Goal: Task Accomplishment & Management: Use online tool/utility

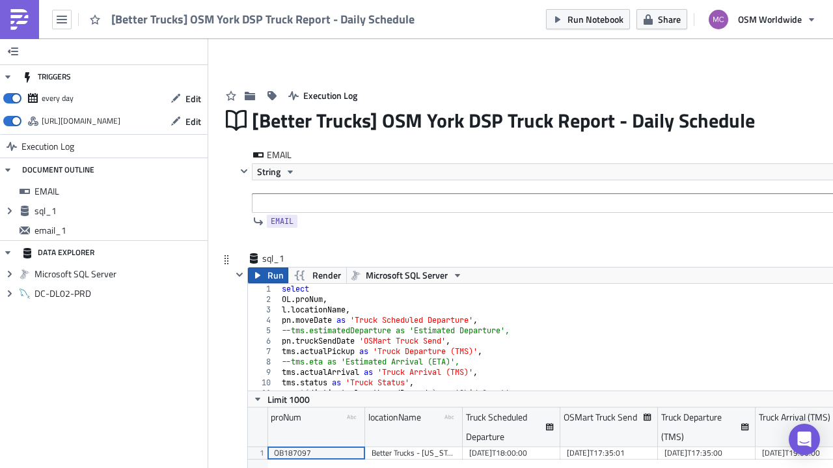
click at [264, 278] on button "Run" at bounding box center [268, 275] width 40 height 16
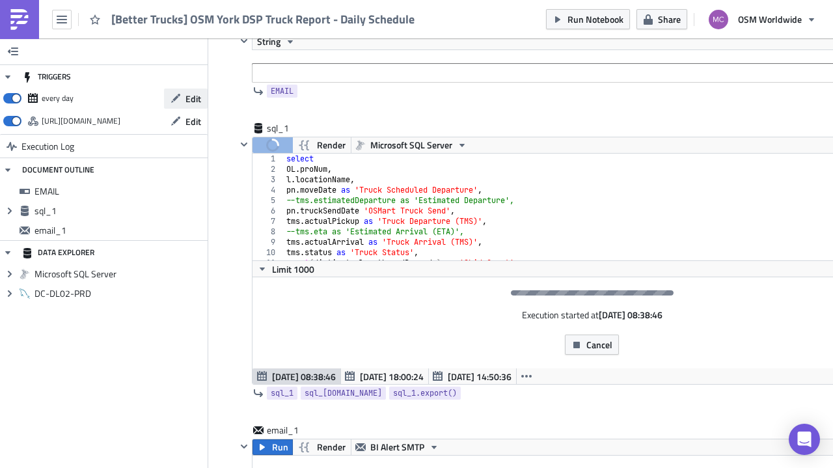
click at [179, 104] on button "Edit" at bounding box center [186, 98] width 44 height 20
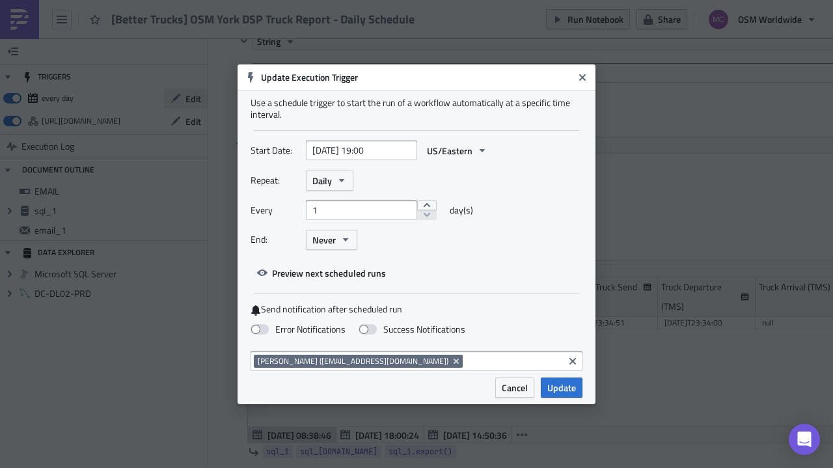
scroll to position [149, 699]
select select "8"
select select "2025"
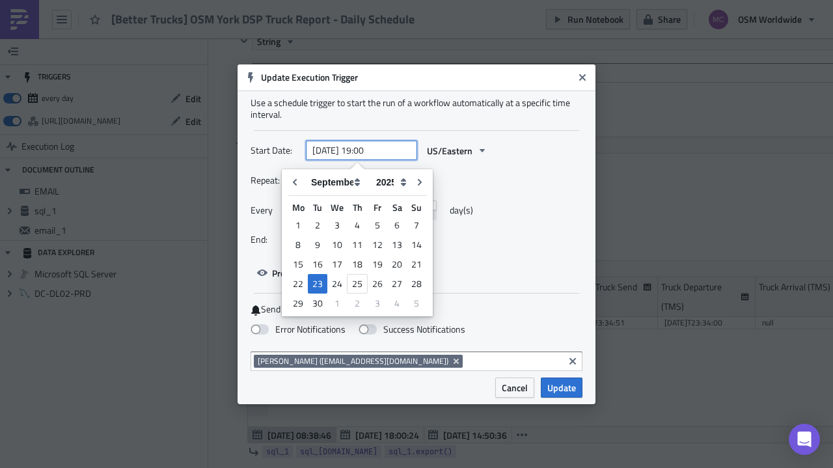
click at [366, 152] on input "[DATE] 19:00" at bounding box center [361, 151] width 111 height 20
drag, startPoint x: 365, startPoint y: 149, endPoint x: 373, endPoint y: 149, distance: 7.8
click at [373, 149] on input "[DATE] 19:00" at bounding box center [361, 151] width 111 height 20
drag, startPoint x: 383, startPoint y: 151, endPoint x: 375, endPoint y: 154, distance: 8.5
click at [375, 154] on input "[DATE] 20:00" at bounding box center [361, 151] width 111 height 20
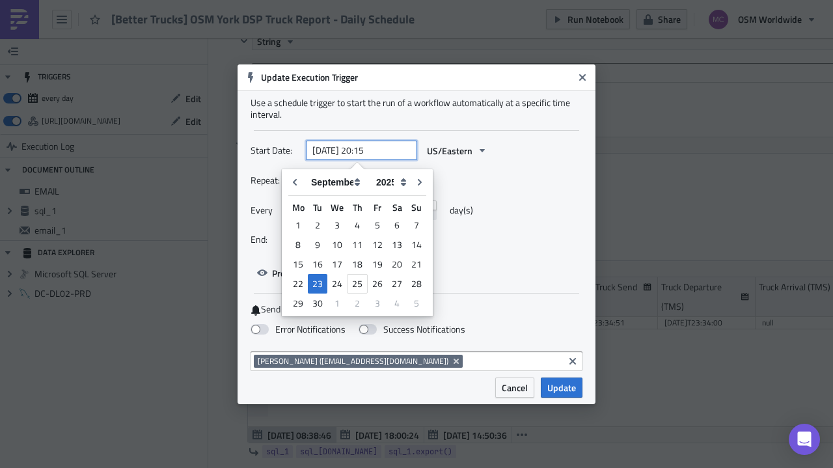
type input "[DATE] 20:15"
click at [557, 299] on div "Use a schedule trigger to start the run of a workflow automatically at a specif…" at bounding box center [417, 233] width 358 height 287
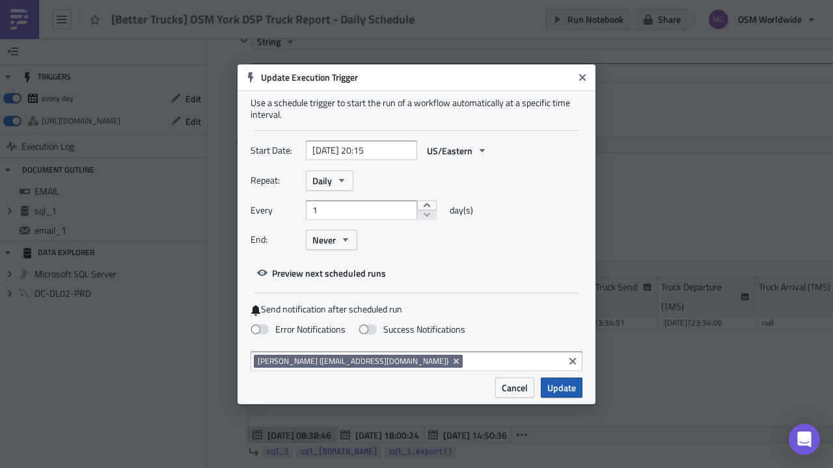
click at [571, 387] on span "Update" at bounding box center [561, 388] width 29 height 14
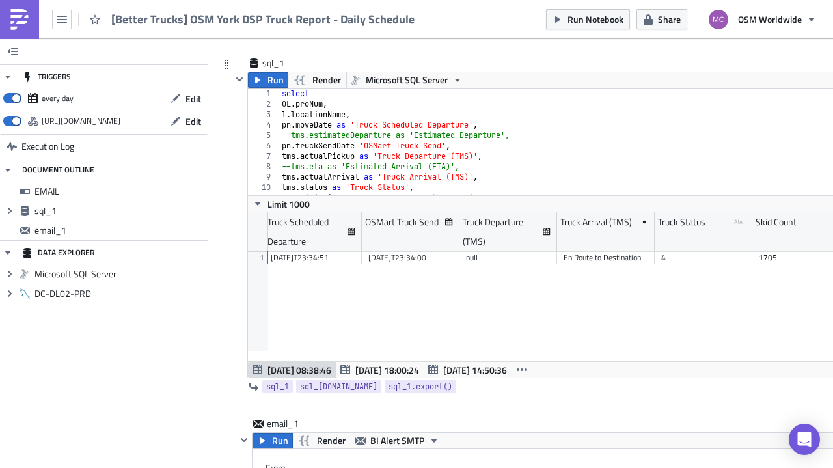
scroll to position [0, 297]
click at [581, 16] on span "Run Notebook" at bounding box center [595, 19] width 56 height 14
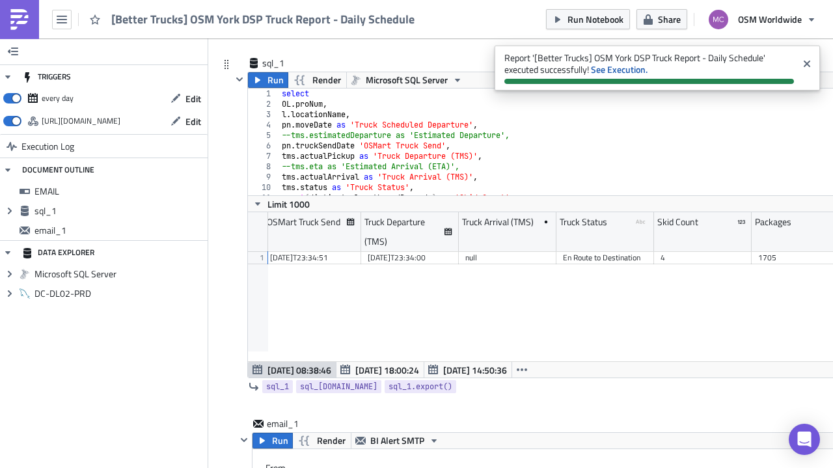
click at [484, 370] on div "1 2 3 4 5 6 7 8 9 10 11 12 select OL . proNum , l . locationName , pn . moveDat…" at bounding box center [597, 233] width 699 height 290
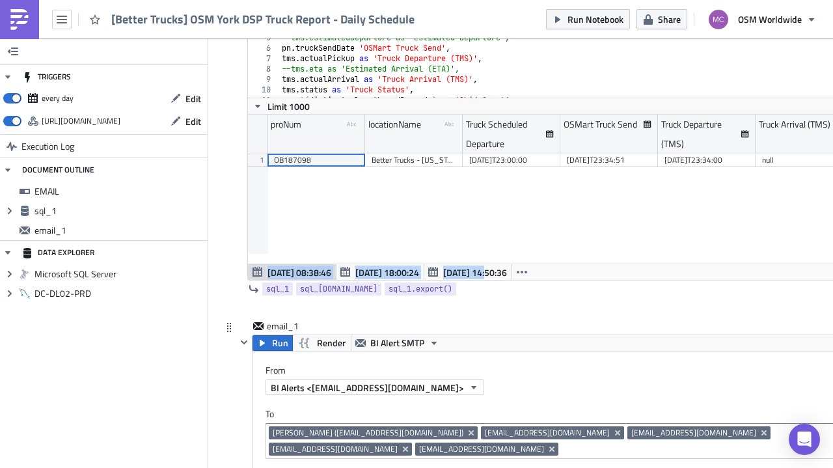
scroll to position [228, 0]
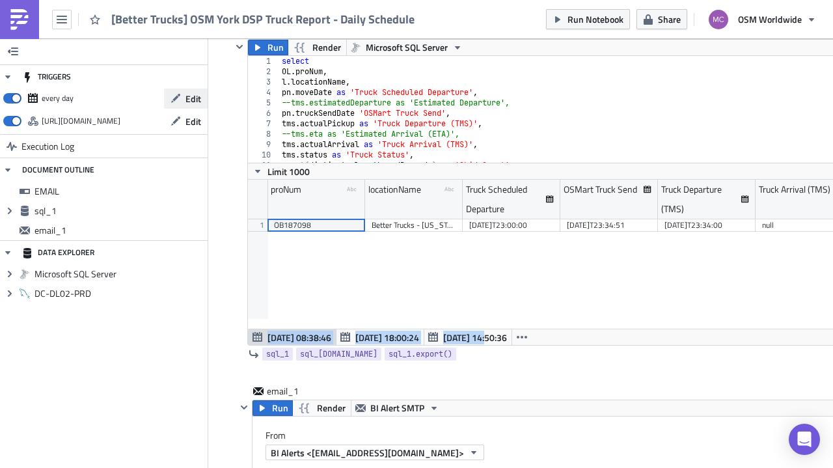
click at [176, 103] on icon "button" at bounding box center [175, 98] width 10 height 10
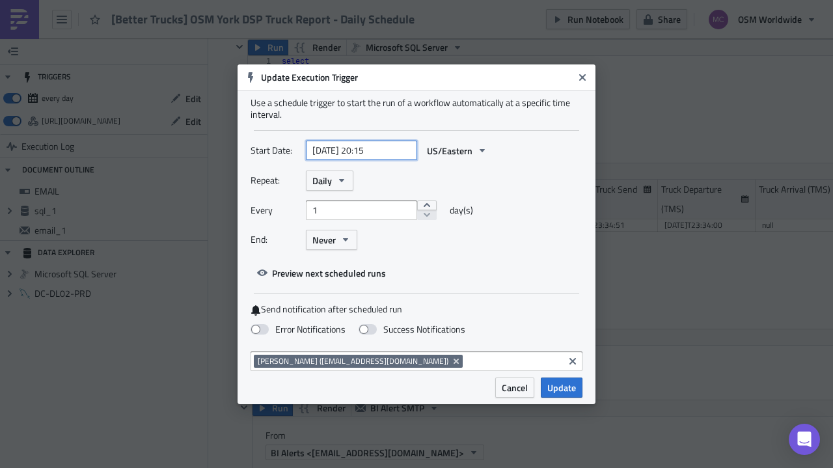
select select "8"
select select "2025"
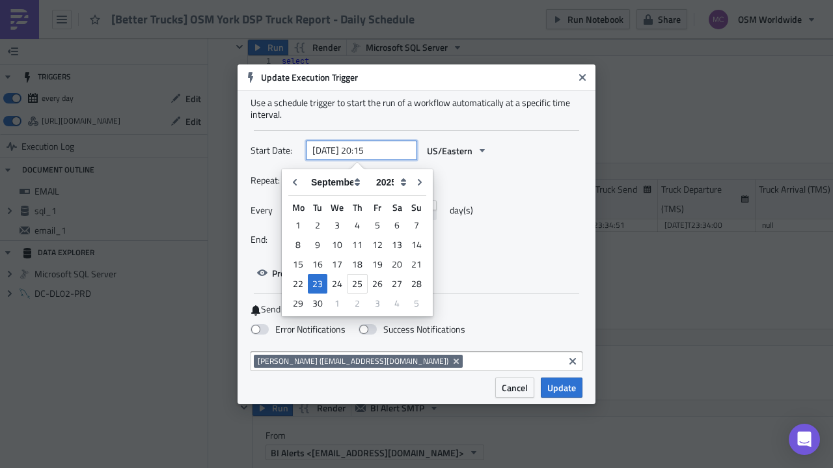
drag, startPoint x: 372, startPoint y: 149, endPoint x: 362, endPoint y: 152, distance: 10.7
click at [362, 152] on input "[DATE] 20:15" at bounding box center [361, 151] width 111 height 20
click at [374, 148] on input "[DATE] 1:15" at bounding box center [361, 151] width 111 height 20
click at [359, 150] on input "[DATE] 1:00" at bounding box center [361, 151] width 111 height 20
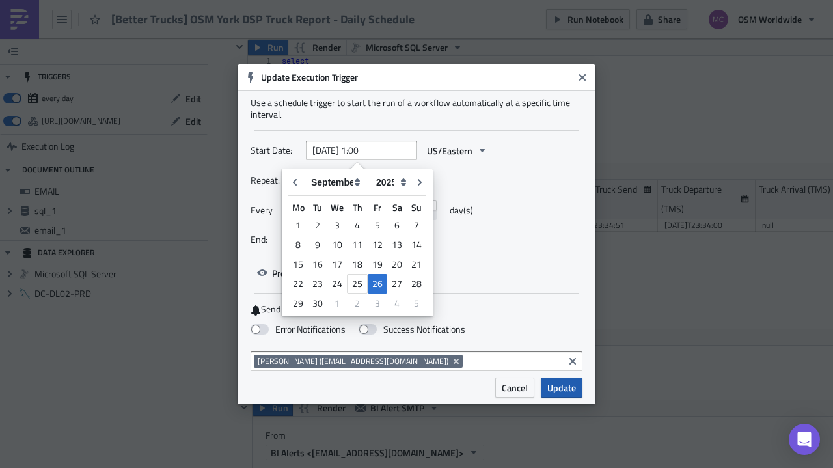
type input "[DATE] 01:00"
click at [557, 386] on span "Update" at bounding box center [561, 388] width 29 height 14
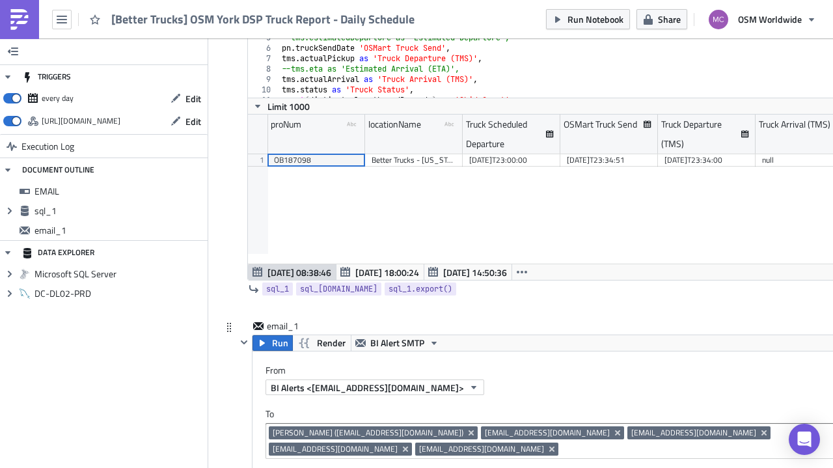
scroll to position [358, 0]
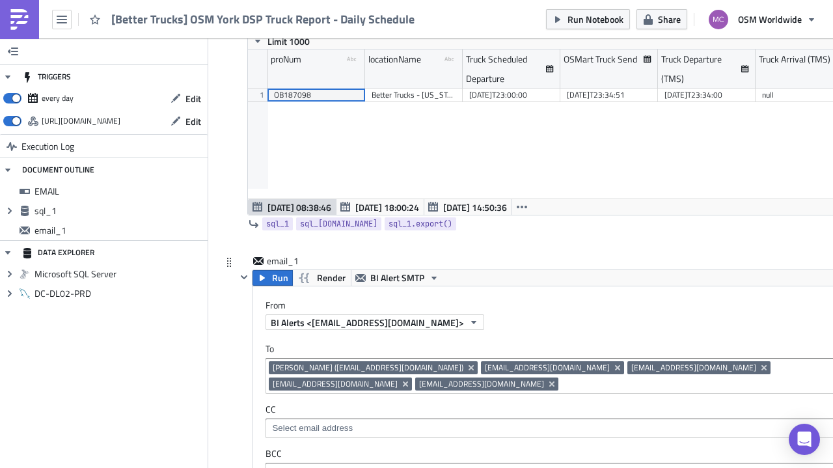
click at [562, 379] on input at bounding box center [732, 383] width 340 height 13
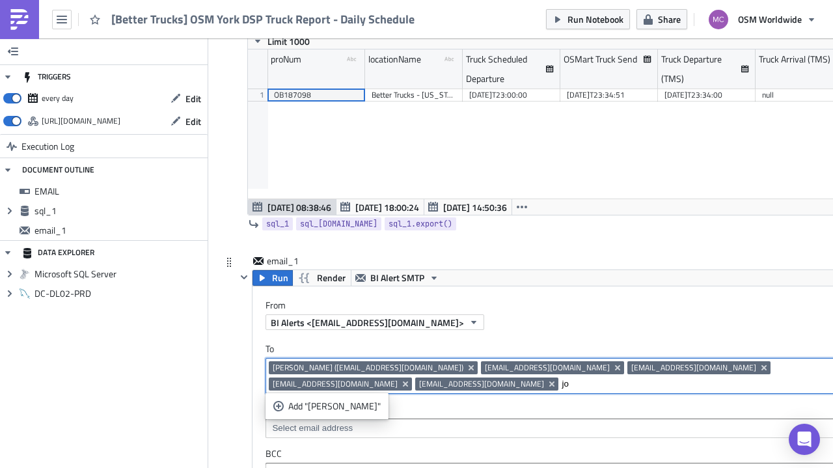
type input "j"
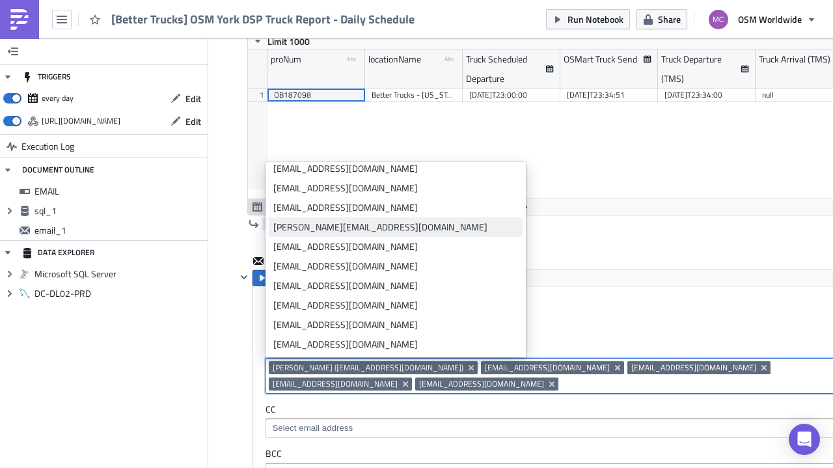
scroll to position [325, 0]
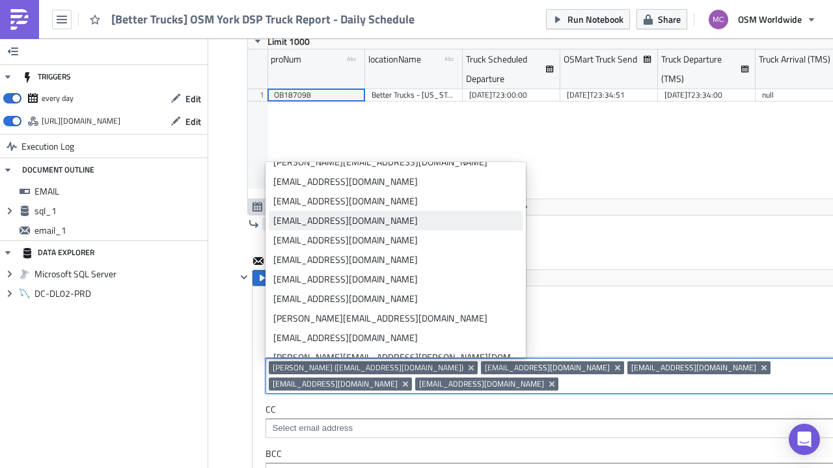
click at [344, 223] on div "[EMAIL_ADDRESS][DOMAIN_NAME]" at bounding box center [395, 220] width 245 height 13
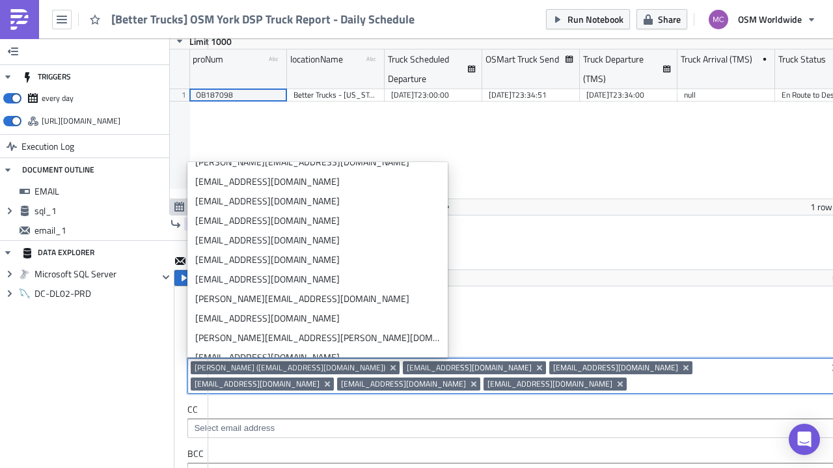
scroll to position [0, 0]
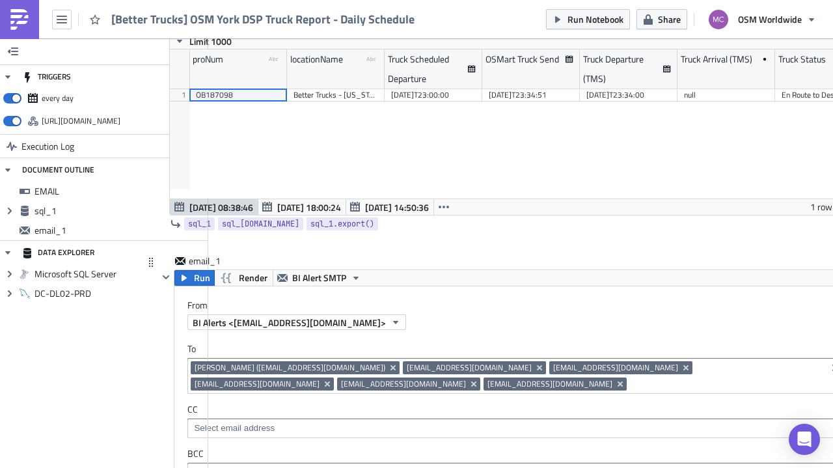
click at [468, 403] on label "CC" at bounding box center [516, 409] width 658 height 12
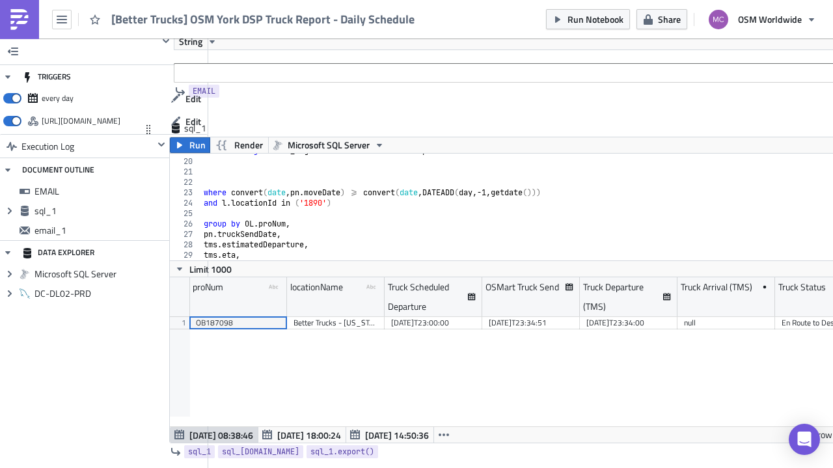
scroll to position [195, 0]
click at [489, 193] on div "left outer join OSM_Logs . dbo . mfstBetterTrucksOutput dm on ol . outboundBarc…" at bounding box center [530, 210] width 658 height 128
click at [195, 146] on span "Run" at bounding box center [197, 145] width 16 height 16
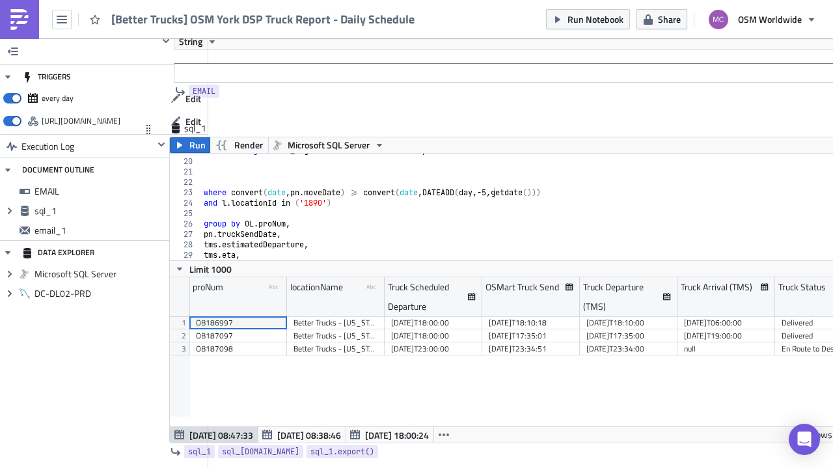
click at [498, 191] on div "left outer join OSM_Logs . dbo . mfstBetterTrucksOutput dm on ol . outboundBarc…" at bounding box center [530, 210] width 658 height 128
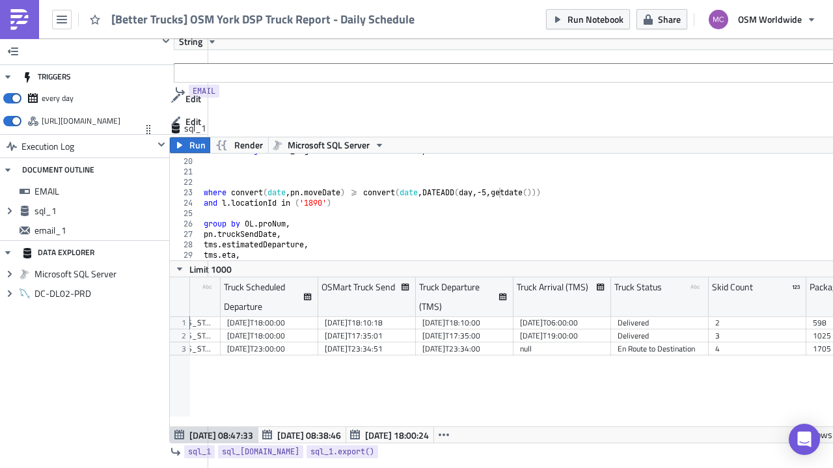
scroll to position [0, 0]
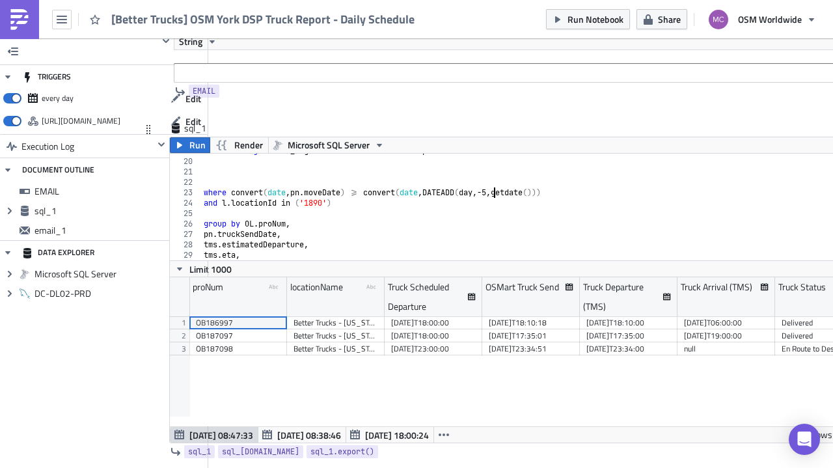
click at [492, 193] on div "left outer join OSM_Logs . dbo . mfstBetterTrucksOutput dm on ol . outboundBarc…" at bounding box center [530, 210] width 658 height 128
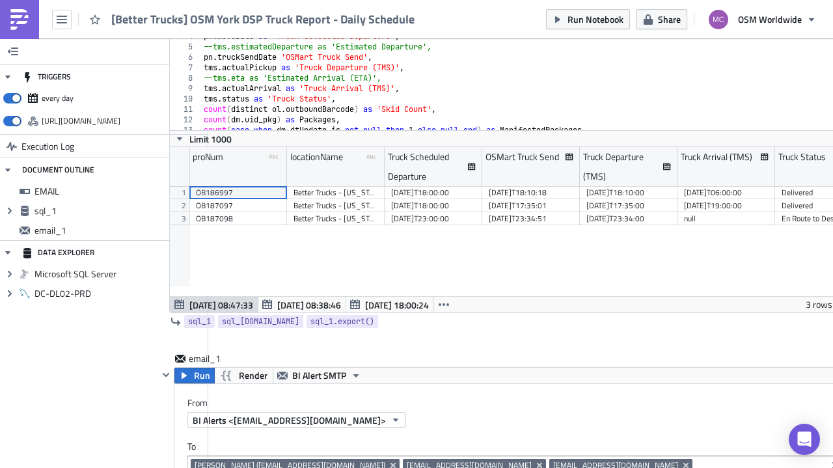
scroll to position [130, 78]
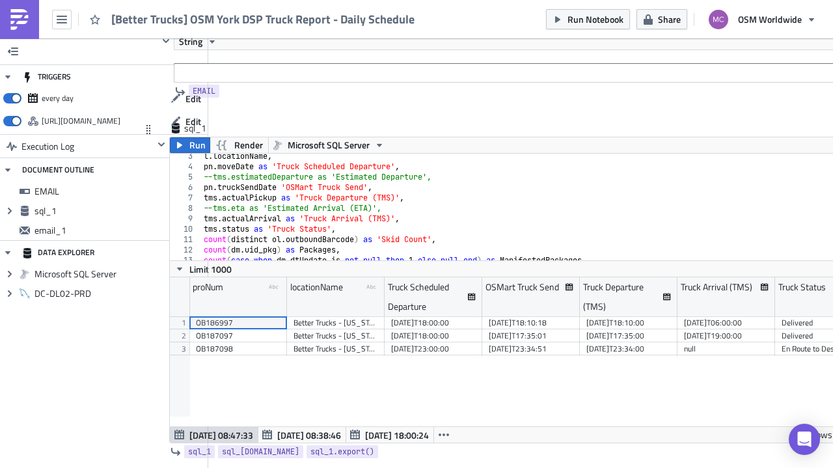
type textarea "where convert(date,pn.moveDate) >= convert(date,DATEADD(day,-1,getdate()))"
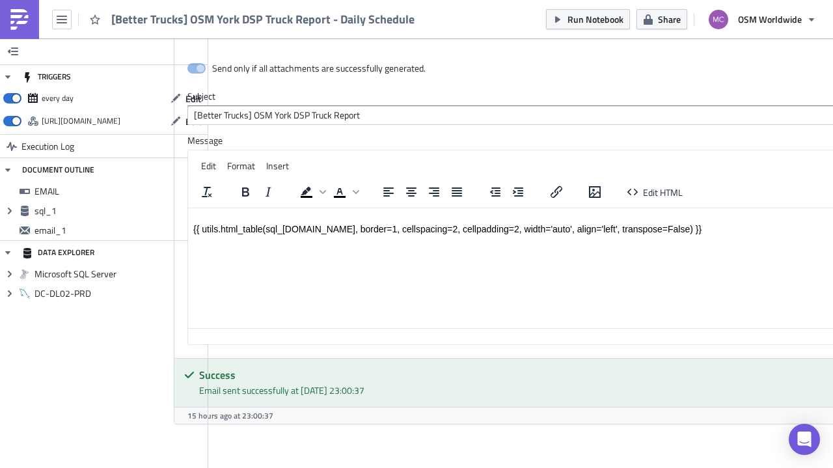
scroll to position [878, 78]
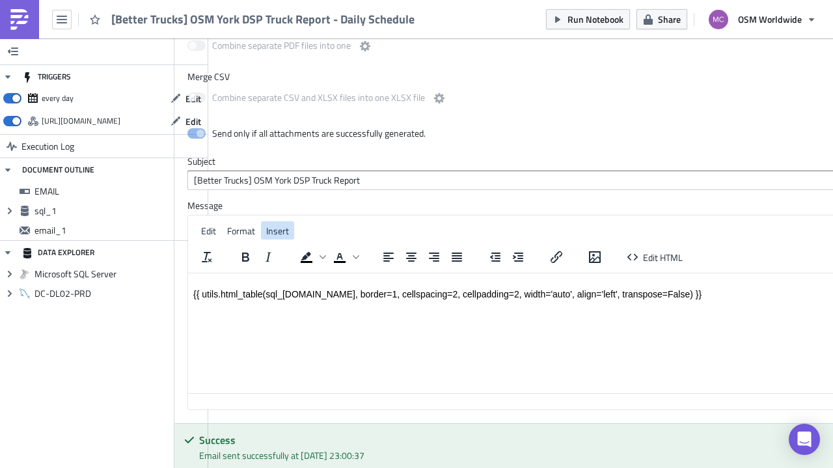
click at [271, 227] on span "Insert" at bounding box center [277, 231] width 23 height 14
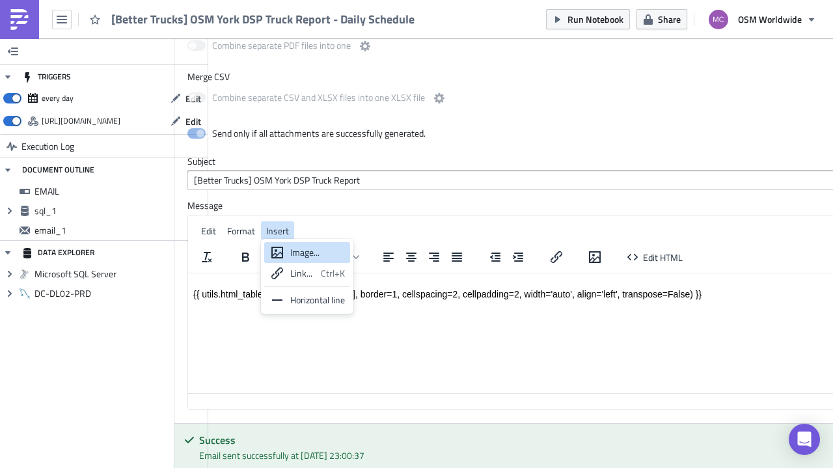
click at [271, 227] on span "Insert" at bounding box center [277, 231] width 23 height 14
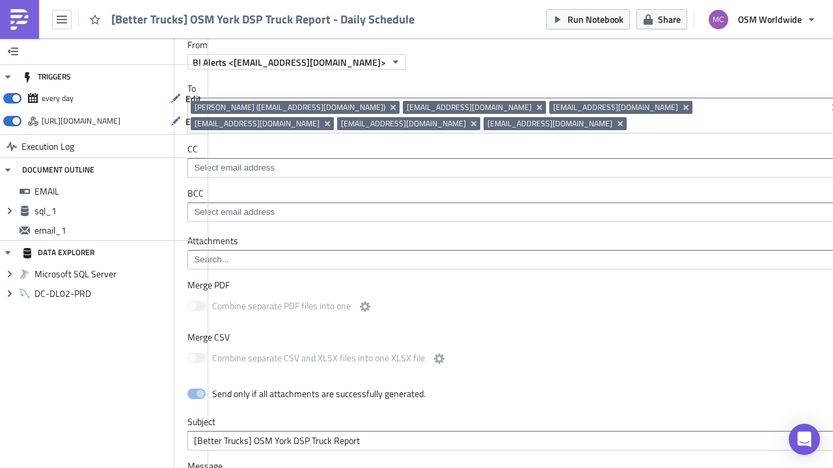
scroll to position [488, 78]
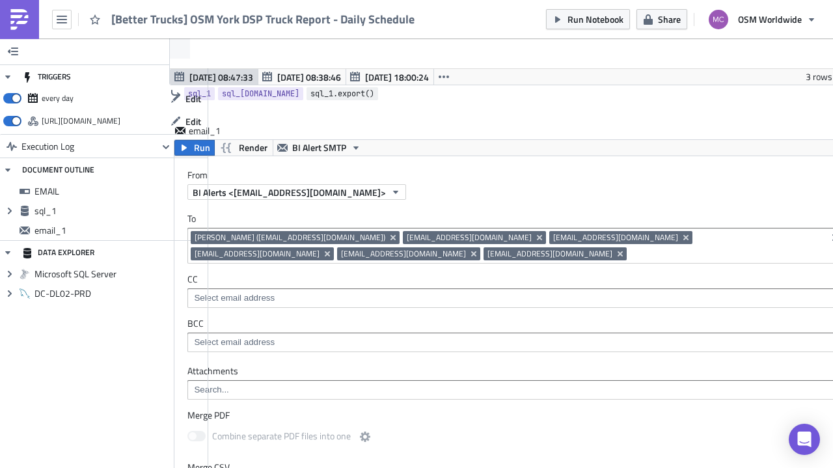
click at [328, 92] on span "sql_1.export()" at bounding box center [342, 93] width 64 height 13
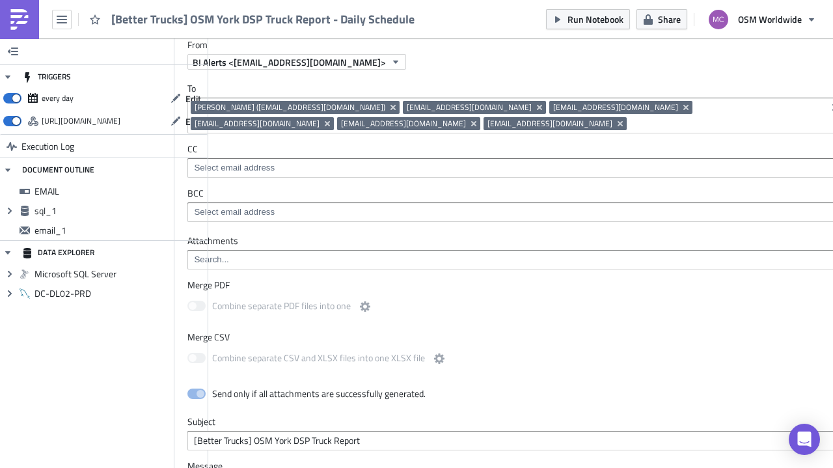
scroll to position [683, 78]
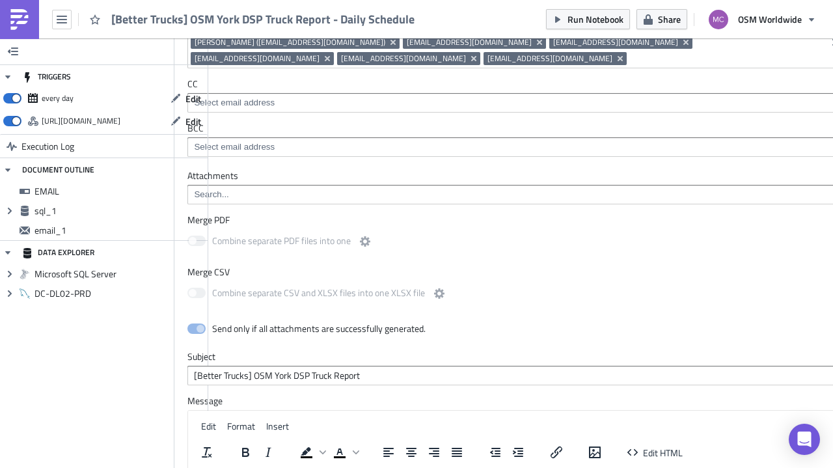
click at [326, 191] on input at bounding box center [516, 194] width 650 height 13
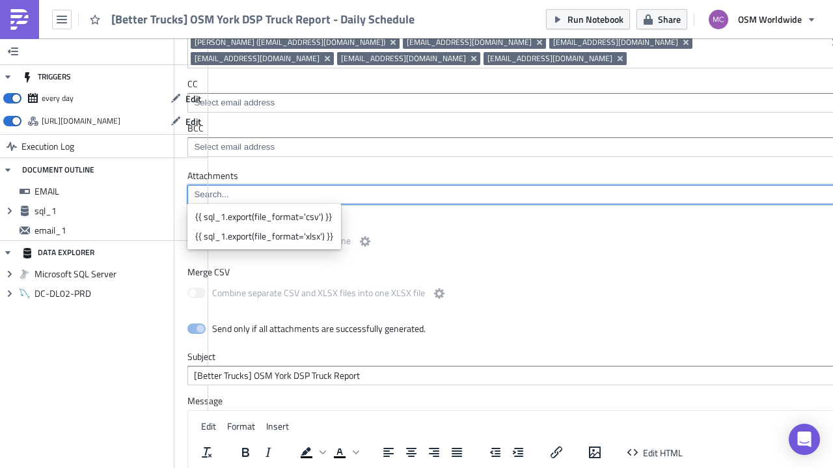
paste input "{{ sql_1.export() }}"
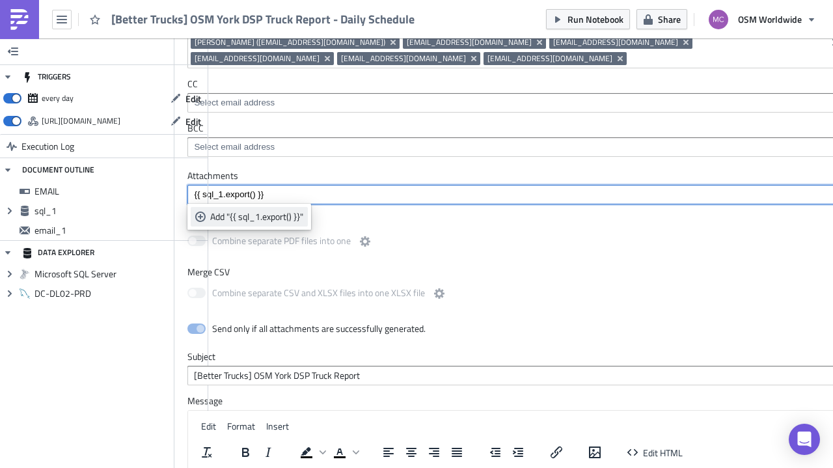
type input "{{ sql_1.export() }}"
click at [270, 217] on div "Add "{{ sql_1.export() }}"" at bounding box center [256, 216] width 93 height 13
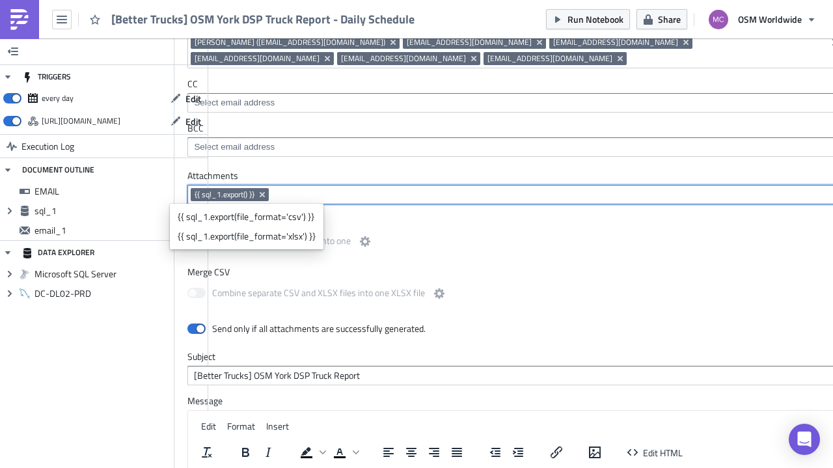
scroll to position [683, 96]
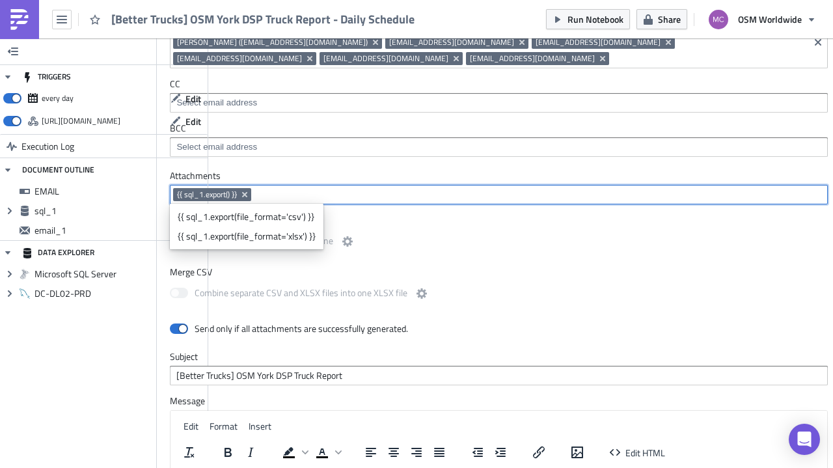
click at [377, 340] on div "Attachments {{ sql_1.export() }} Merge PDF Combine separate PDF files into one …" at bounding box center [499, 394] width 684 height 448
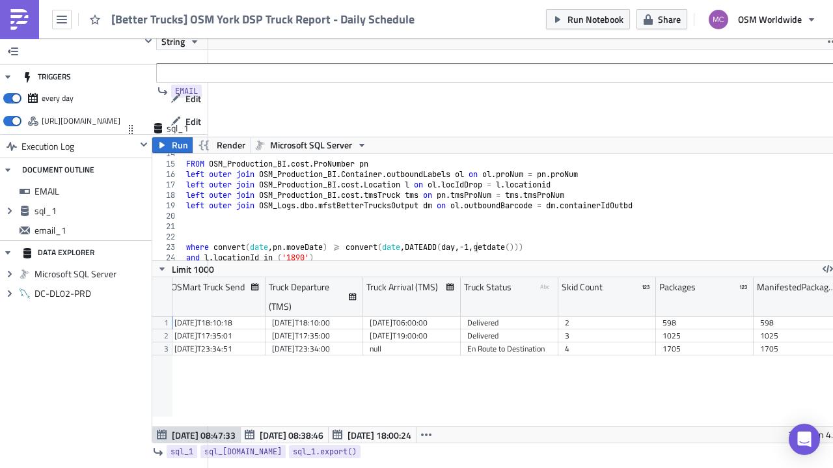
scroll to position [141, 0]
click at [395, 250] on div "FROM OSM_Production_BI . cost . ProNumber pn left outer join OSM_Production_BI …" at bounding box center [512, 212] width 658 height 128
click at [398, 247] on div "FROM OSM_Production_BI . cost . ProNumber pn left outer join OSM_Production_BI …" at bounding box center [512, 212] width 658 height 128
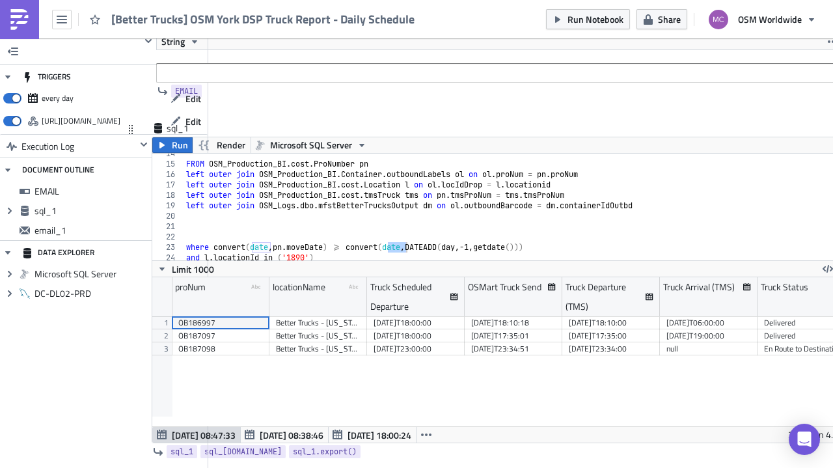
scroll to position [0, 0]
click at [277, 245] on div "FROM OSM_Production_BI . cost . ProNumber pn left outer join OSM_Production_BI …" at bounding box center [512, 212] width 658 height 128
click at [417, 235] on div "FROM OSM_Production_BI . cost . ProNumber pn left outer join OSM_Production_BI …" at bounding box center [512, 212] width 658 height 128
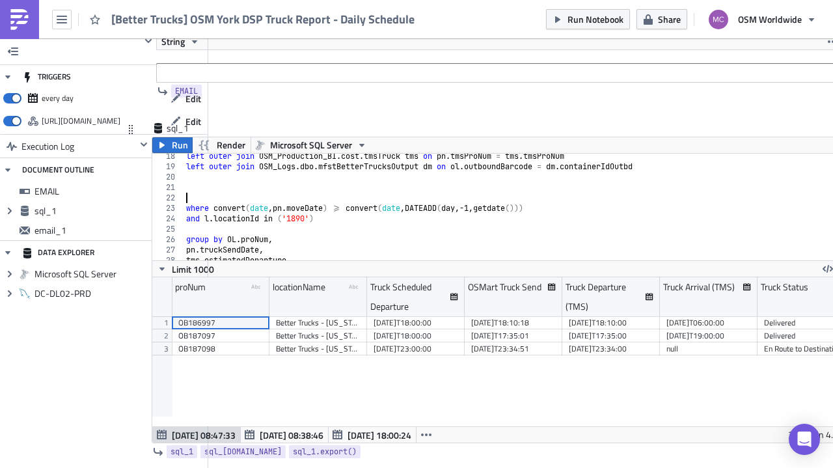
scroll to position [180, 0]
click at [275, 206] on div "left outer join OSM_Production_BI . cost . tmsTruck tms on pn . tmsProNum = tms…" at bounding box center [512, 215] width 658 height 128
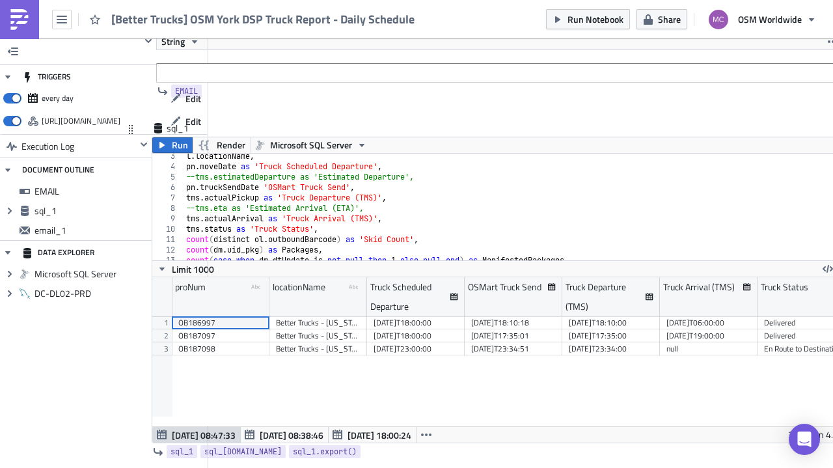
scroll to position [23, 0]
drag, startPoint x: 260, startPoint y: 185, endPoint x: 183, endPoint y: 189, distance: 77.6
click at [183, 189] on div "l . locationName , pn . moveDate as 'Truck Scheduled Departure' , --tms.estimat…" at bounding box center [512, 215] width 658 height 128
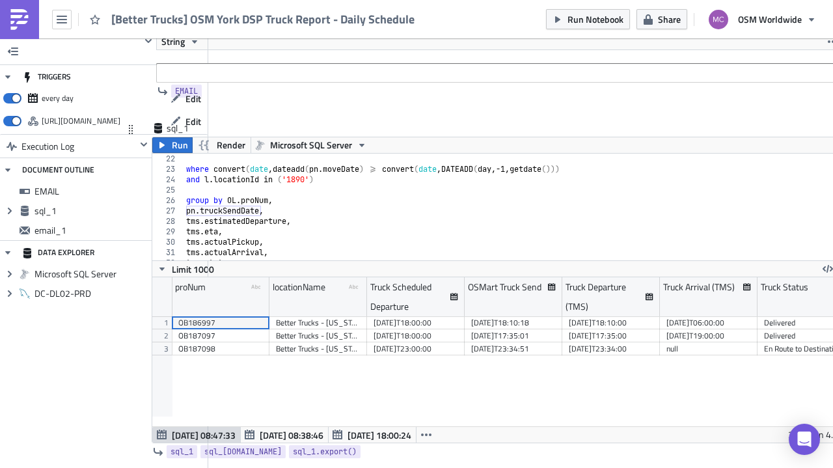
scroll to position [180, 0]
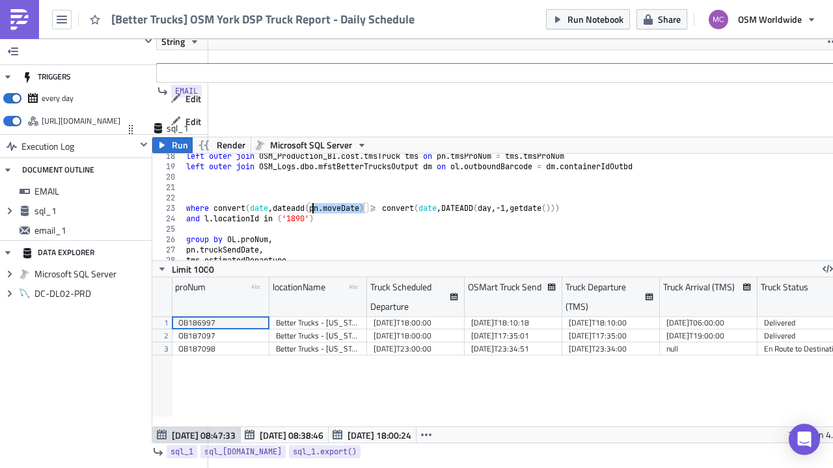
drag, startPoint x: 364, startPoint y: 208, endPoint x: 313, endPoint y: 205, distance: 51.5
click at [313, 205] on div "left outer join OSM_Production_BI . cost . tmsTruck tms on pn . tmsProNum = tms…" at bounding box center [512, 215] width 658 height 128
paste textarea "truckSend"
click at [316, 211] on div "left outer join OSM_Production_BI . cost . tmsTruck tms on pn . tmsProNum = tms…" at bounding box center [512, 215] width 658 height 128
click at [314, 207] on div "left outer join OSM_Production_BI . cost . tmsTruck tms on pn . tmsProNum = tms…" at bounding box center [512, 215] width 658 height 128
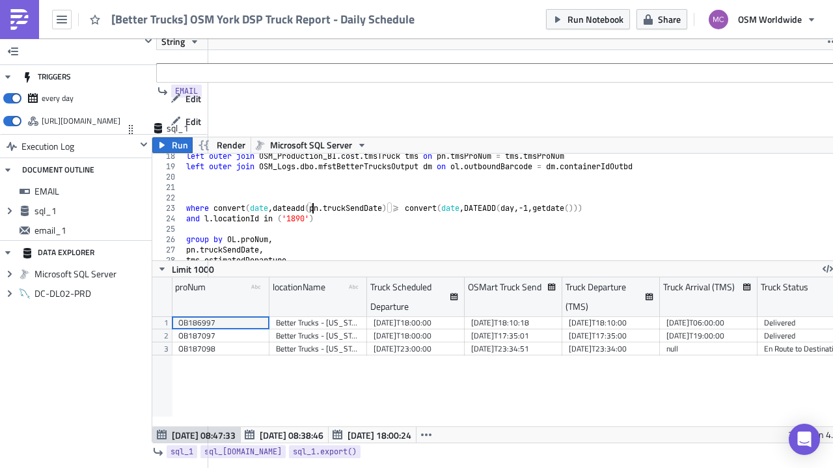
click at [312, 210] on div "left outer join OSM_Production_BI . cost . tmsTruck tms on pn . tmsProNum = tms…" at bounding box center [512, 215] width 658 height 128
click at [422, 205] on div "left outer join OSM_Production_BI . cost . tmsTruck tms on pn . tmsProNum = tms…" at bounding box center [512, 215] width 658 height 128
drag, startPoint x: 275, startPoint y: 208, endPoint x: 214, endPoint y: 208, distance: 61.2
click at [214, 208] on div "left outer join OSM_Production_BI . cost . tmsTruck tms on pn . tmsProNum = tms…" at bounding box center [512, 215] width 658 height 128
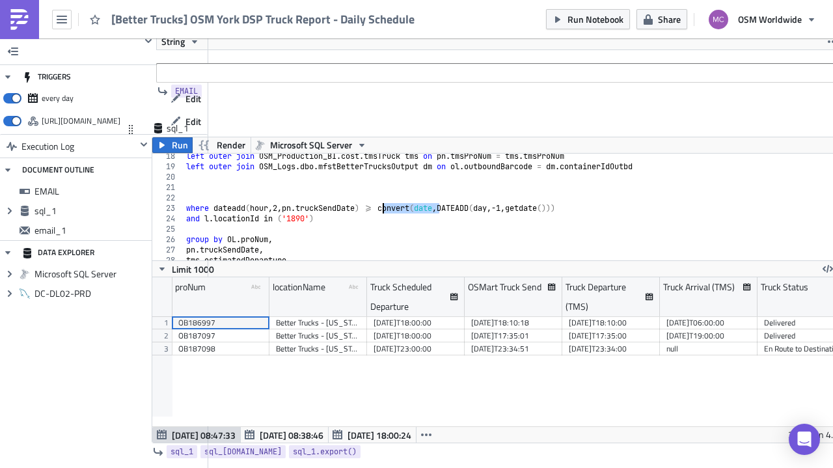
drag, startPoint x: 439, startPoint y: 209, endPoint x: 384, endPoint y: 210, distance: 54.7
click at [384, 210] on div "left outer join OSM_Production_BI . cost . tmsTruck tms on pn . tmsProNum = tms…" at bounding box center [512, 215] width 658 height 128
click at [512, 207] on div "left outer join OSM_Production_BI . cost . tmsTruck tms on pn . tmsProNum = tms…" at bounding box center [512, 215] width 658 height 128
click at [452, 207] on div "left outer join OSM_Production_BI . cost . tmsTruck tms on pn . tmsProNum = tms…" at bounding box center [512, 215] width 658 height 128
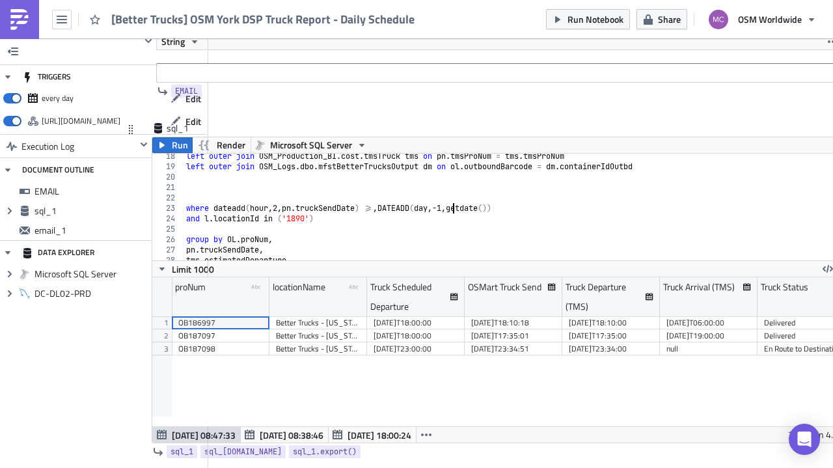
click at [276, 207] on div "left outer join OSM_Production_BI . cost . tmsTruck tms on pn . tmsProNum = tms…" at bounding box center [512, 215] width 658 height 128
click at [284, 207] on div "left outer join OSM_Production_BI . cost . tmsTruck tms on pn . tmsProNum = tms…" at bounding box center [512, 215] width 658 height 128
click at [390, 208] on div "left outer join OSM_Production_BI . cost . tmsTruck tms on pn . tmsProNum = tms…" at bounding box center [512, 215] width 658 height 128
click at [182, 149] on span "Run" at bounding box center [180, 145] width 16 height 16
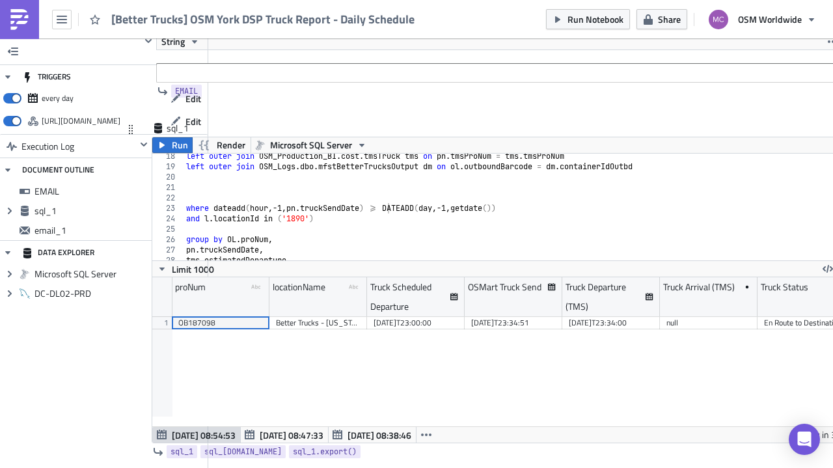
scroll to position [149, 699]
click at [433, 206] on div "left outer join OSM_Production_BI . cost . tmsTruck tms on pn . tmsProNum = tms…" at bounding box center [512, 215] width 658 height 128
click at [174, 151] on span "Run" at bounding box center [180, 145] width 16 height 16
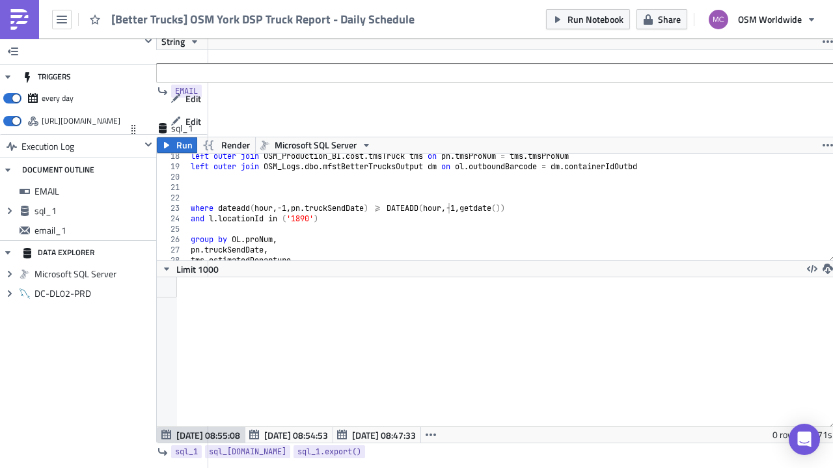
scroll to position [149, 678]
click at [461, 208] on div "left outer join OSM_Production_BI . cost . tmsTruck tms on pn . tmsProNum = tms…" at bounding box center [507, 215] width 638 height 128
click at [171, 146] on icon "button" at bounding box center [166, 145] width 10 height 10
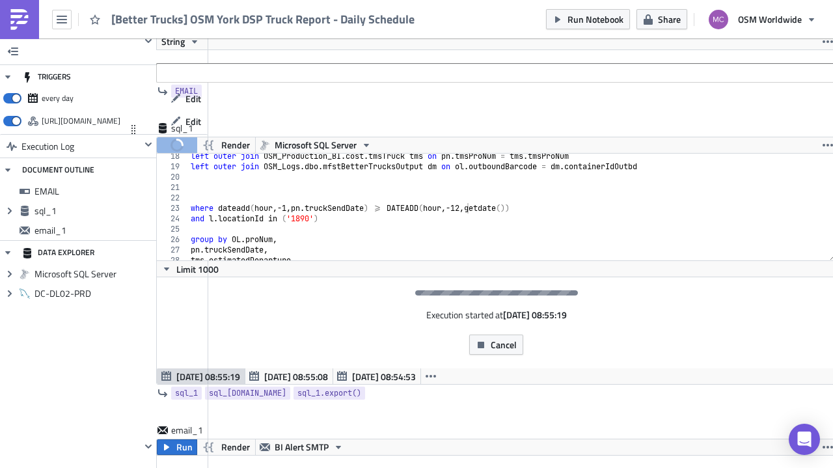
click at [466, 204] on div "left outer join OSM_Production_BI . cost . tmsTruck tms on pn . tmsProNum = tms…" at bounding box center [507, 215] width 638 height 128
type textarea "where dateadd(hour,-1,pn.truckSendDate) >= DATEADD(hour,-1,getdate())"
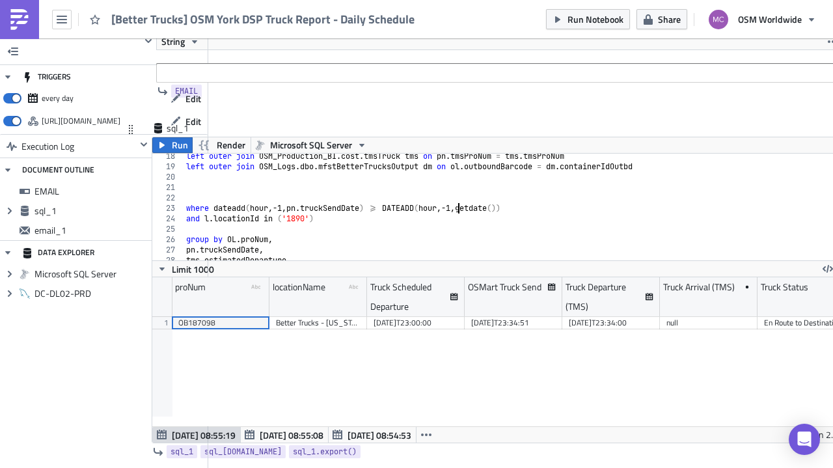
scroll to position [149, 699]
click at [36, 97] on icon at bounding box center [33, 98] width 10 height 10
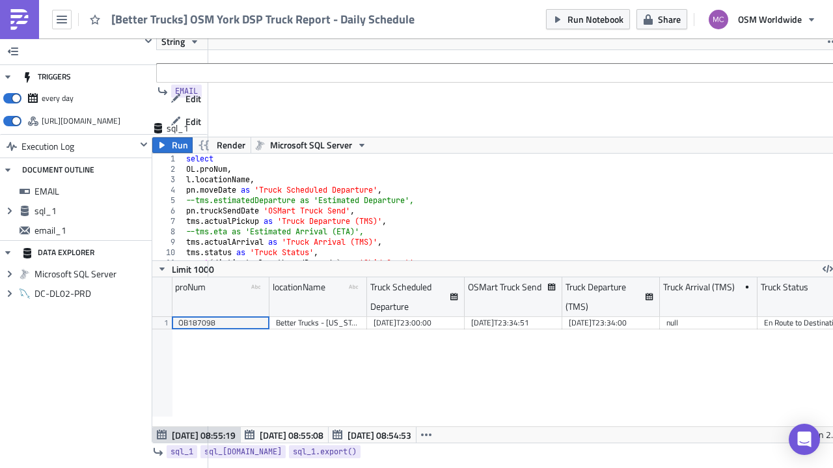
click at [55, 100] on div "every day" at bounding box center [58, 98] width 32 height 20
click at [75, 99] on div "every day" at bounding box center [83, 98] width 161 height 20
click at [156, 97] on div "every day" at bounding box center [83, 98] width 161 height 20
click at [141, 89] on div "every day" at bounding box center [83, 98] width 161 height 20
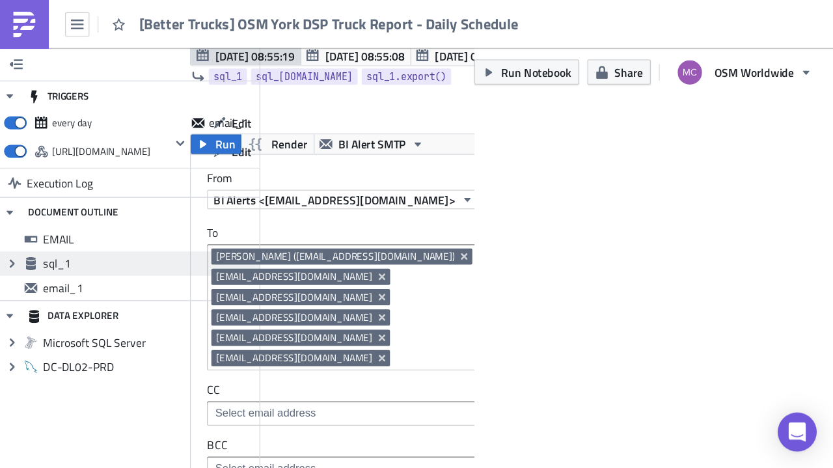
scroll to position [0, 23]
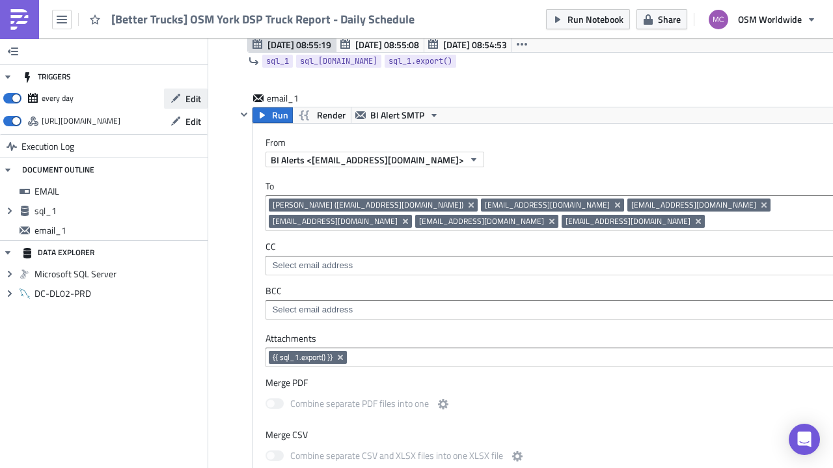
click at [185, 99] on span "Edit" at bounding box center [193, 99] width 16 height 14
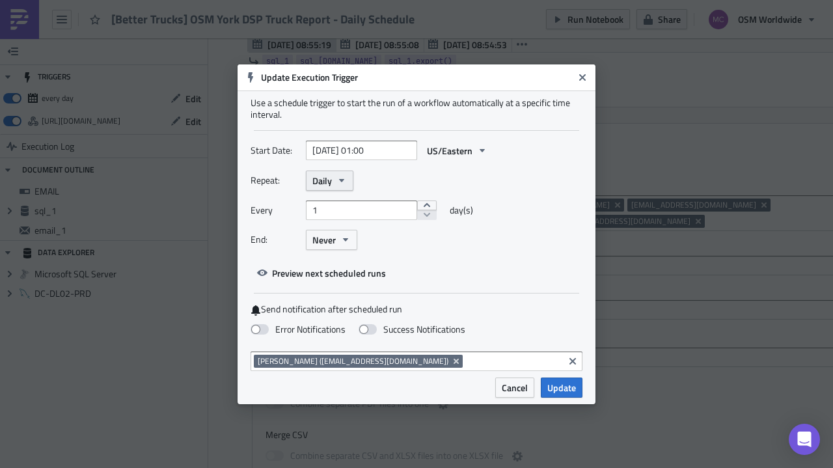
click at [321, 184] on span "Daily" at bounding box center [322, 181] width 20 height 14
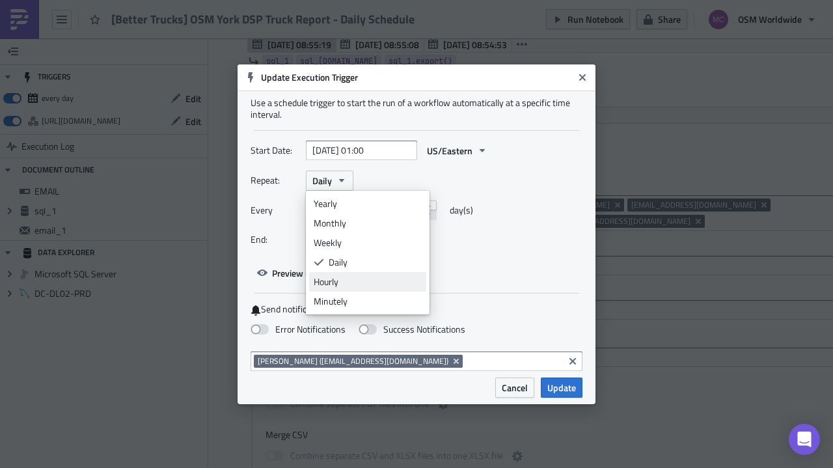
click at [345, 284] on div "Hourly" at bounding box center [368, 281] width 108 height 13
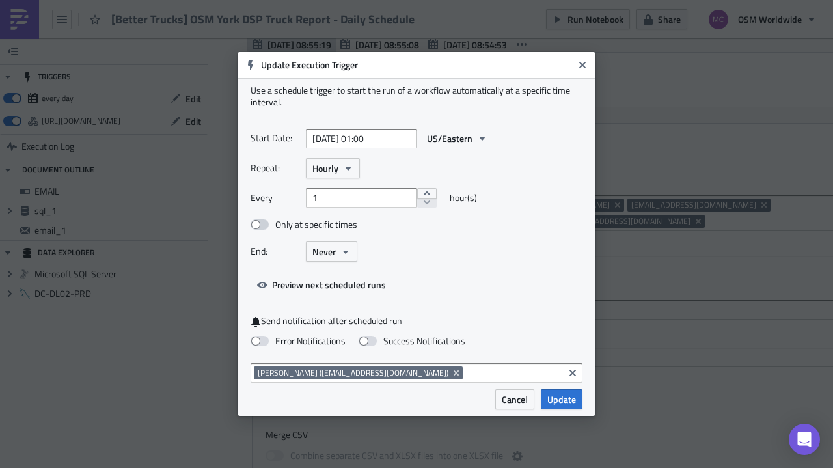
click at [329, 222] on label "Only at specific times" at bounding box center [304, 225] width 107 height 12
click at [262, 222] on input "Only at specific times" at bounding box center [257, 225] width 8 height 8
checkbox input "true"
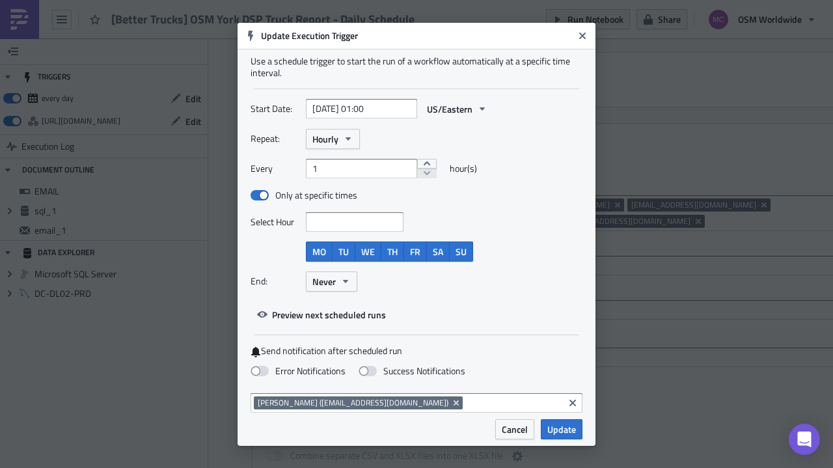
click at [344, 222] on input at bounding box center [354, 221] width 90 height 13
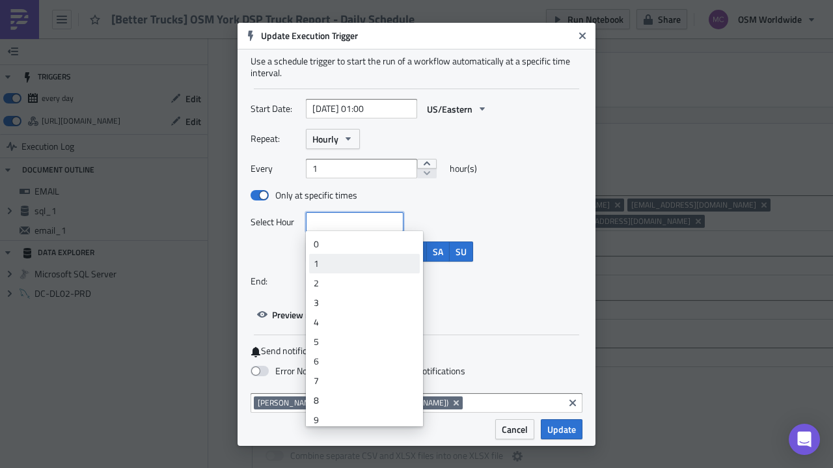
click at [341, 264] on div "1" at bounding box center [365, 263] width 102 height 13
click at [344, 245] on div "0" at bounding box center [365, 244] width 102 height 13
type input "[DATE] 00:00"
click at [341, 243] on div "2" at bounding box center [365, 244] width 102 height 13
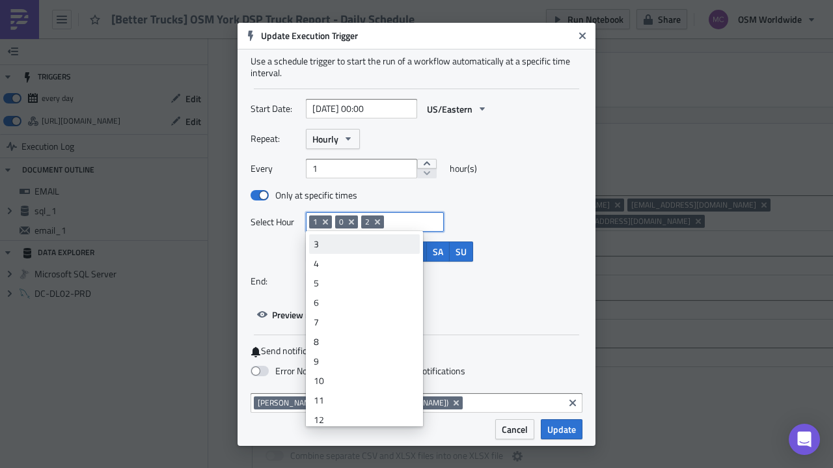
click at [340, 243] on div "3" at bounding box center [365, 244] width 102 height 13
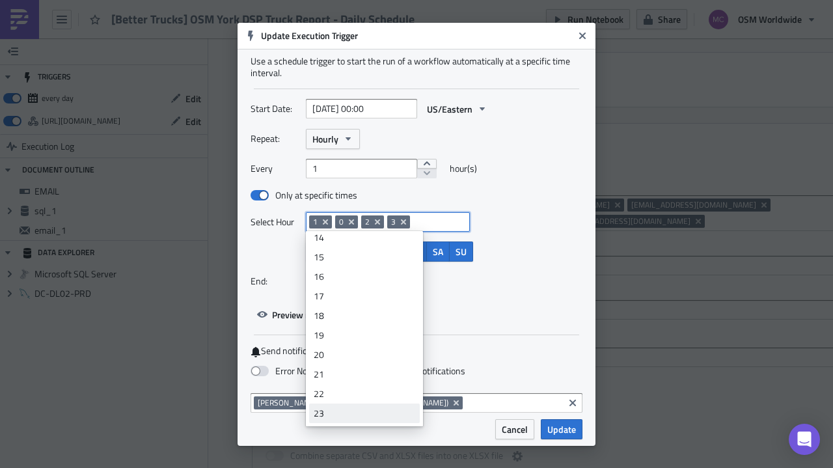
click at [359, 409] on div "23" at bounding box center [365, 413] width 102 height 13
click at [340, 241] on div "4" at bounding box center [365, 244] width 102 height 13
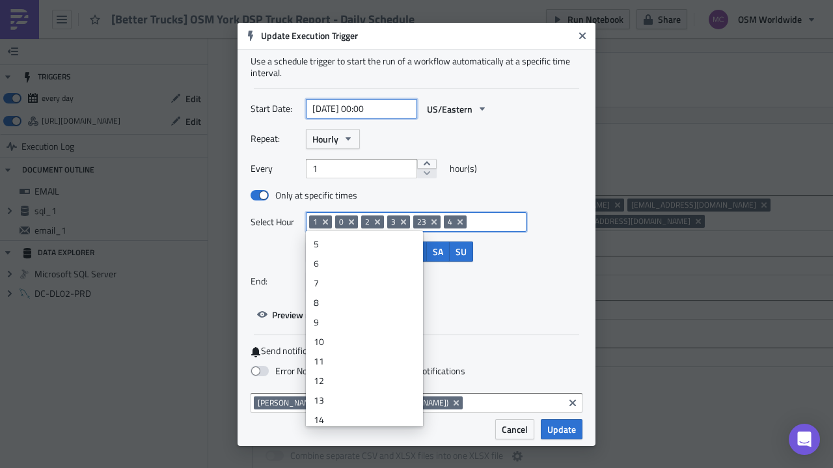
click at [370, 109] on input "[DATE] 00:00" at bounding box center [361, 109] width 111 height 20
select select "8"
select select "2025"
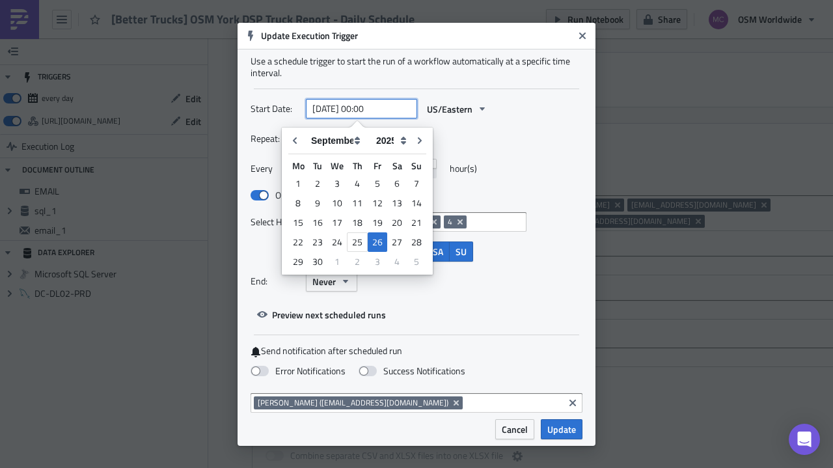
click at [380, 107] on input "[DATE] 00:00" at bounding box center [361, 109] width 111 height 20
drag, startPoint x: 362, startPoint y: 106, endPoint x: 372, endPoint y: 107, distance: 9.1
click at [372, 107] on input "[DATE] 00:00" at bounding box center [361, 109] width 111 height 20
click at [382, 111] on input "[DATE] 23:00" at bounding box center [361, 109] width 111 height 20
type input "[DATE] 23:05"
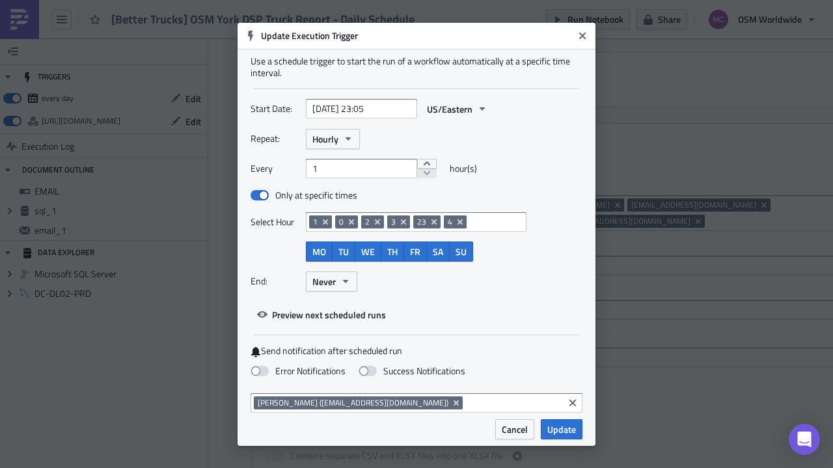
click at [540, 156] on div "Repeat: Hourly Every 1 hour(s) Only at specific times Select Hour 1 0 2 3 23 4 …" at bounding box center [417, 215] width 332 height 172
click at [556, 426] on span "Update" at bounding box center [561, 429] width 29 height 14
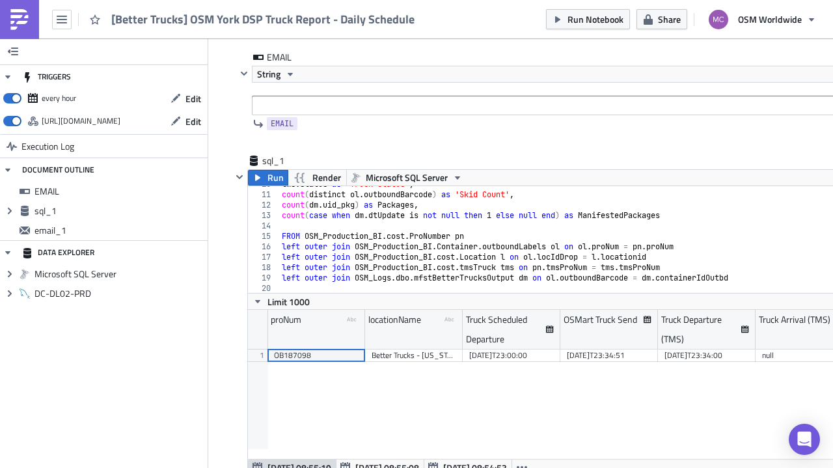
scroll to position [0, 0]
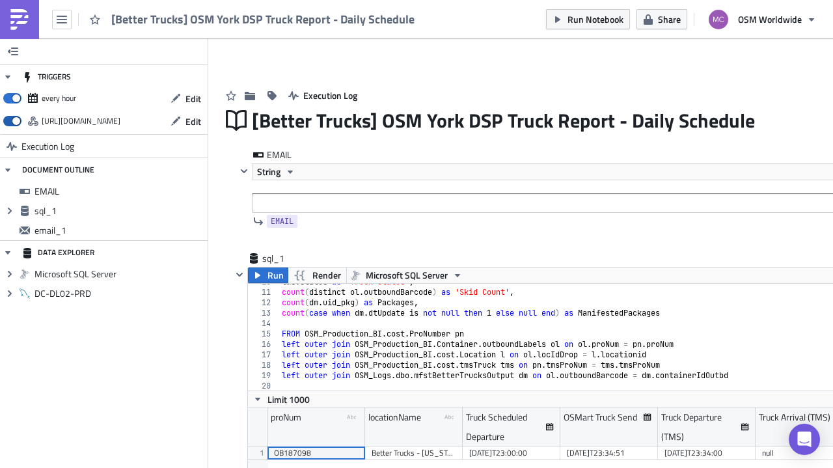
click at [13, 118] on span at bounding box center [12, 121] width 18 height 10
click at [13, 118] on input "checkbox" at bounding box center [10, 117] width 8 height 8
checkbox input "false"
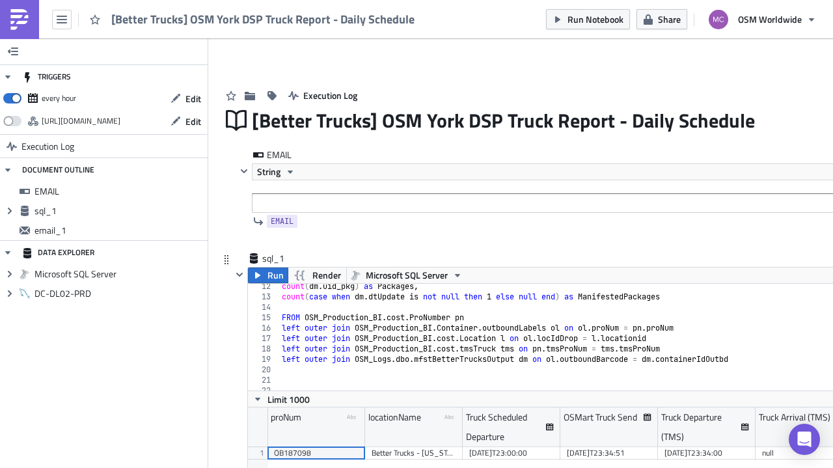
scroll to position [156, 0]
